Goal: Find specific fact: Find contact information

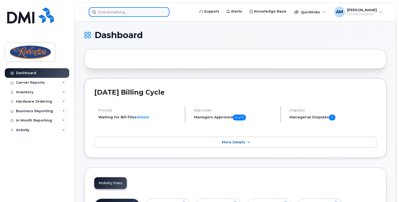
click at [124, 14] on input at bounding box center [129, 12] width 81 height 10
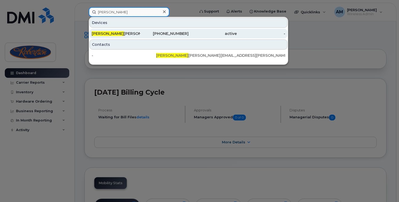
type input "[PERSON_NAME]"
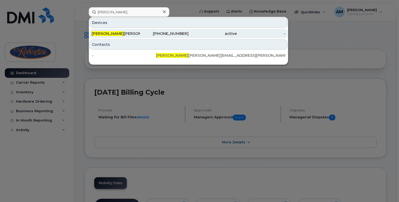
click at [160, 36] on div "[PHONE_NUMBER]" at bounding box center [164, 34] width 48 height 10
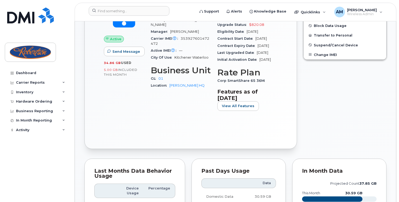
scroll to position [181, 0]
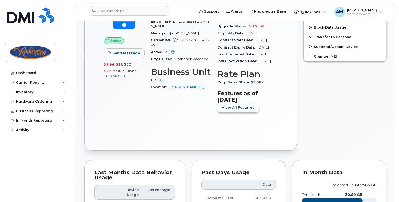
click at [241, 110] on span "View All Features" at bounding box center [238, 107] width 32 height 5
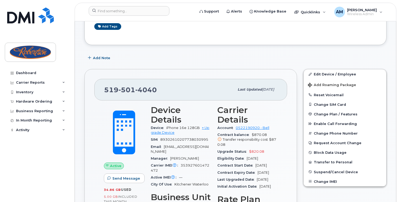
scroll to position [55, 0]
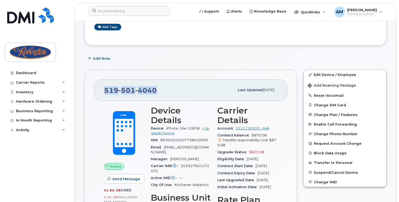
drag, startPoint x: 156, startPoint y: 89, endPoint x: 103, endPoint y: 87, distance: 53.8
click at [104, 87] on div "519 501 4040 Last updated Oct 07, 2025" at bounding box center [190, 89] width 193 height 21
copy span "519 501 4040"
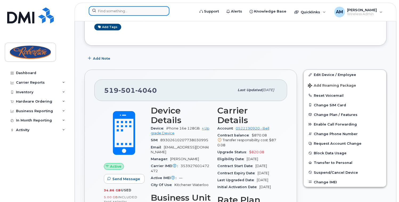
click at [130, 7] on input at bounding box center [129, 11] width 81 height 10
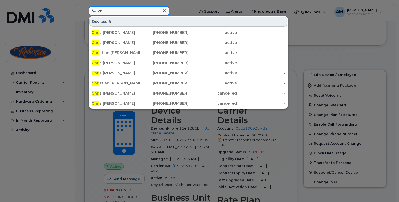
type input "c"
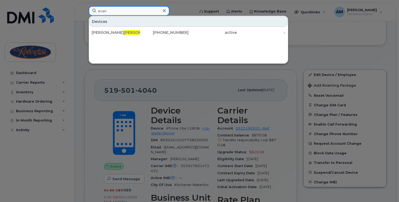
drag, startPoint x: 120, startPoint y: 11, endPoint x: 55, endPoint y: 4, distance: 65.3
click at [84, 6] on div "evan Devices Jeremy Evan s 519-501-4040 active -" at bounding box center [139, 12] width 111 height 12
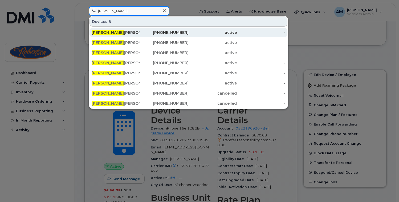
type input "chris"
click at [127, 36] on div "Chris Givens" at bounding box center [116, 33] width 48 height 10
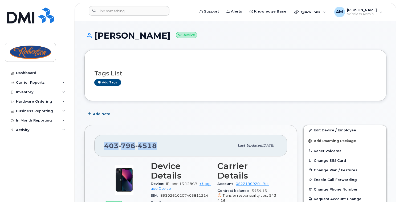
drag, startPoint x: 157, startPoint y: 143, endPoint x: 105, endPoint y: 143, distance: 51.6
click at [105, 143] on div "403 796 4518" at bounding box center [169, 145] width 130 height 11
copy span "403 796 4518"
